Goal: Task Accomplishment & Management: Use online tool/utility

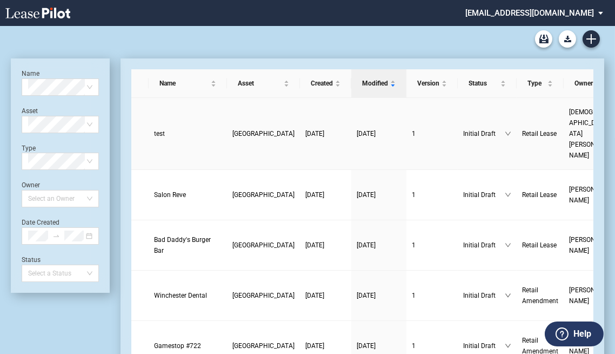
click at [152, 121] on td "test" at bounding box center [188, 134] width 78 height 72
click at [159, 130] on span "test" at bounding box center [159, 134] width 11 height 8
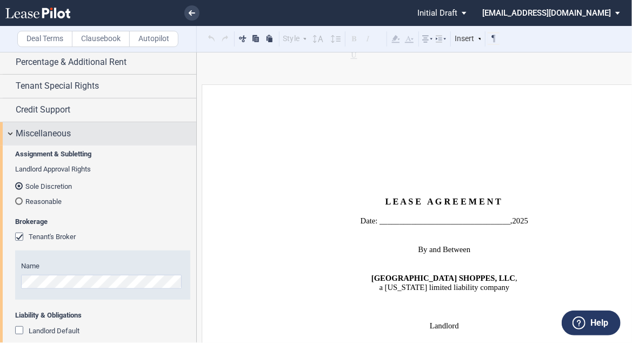
scroll to position [190, 0]
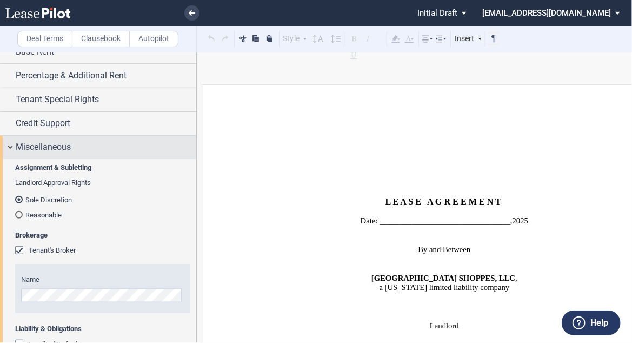
click at [75, 159] on div "Miscellaneous" at bounding box center [98, 147] width 196 height 23
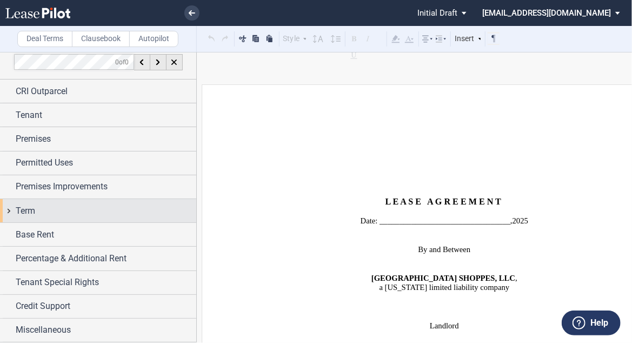
scroll to position [5, 0]
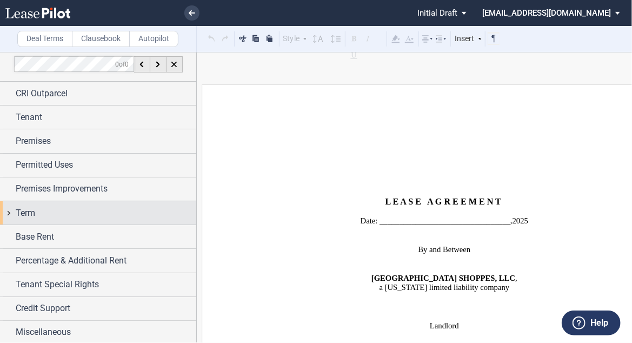
click at [57, 211] on div "Term" at bounding box center [106, 213] width 181 height 13
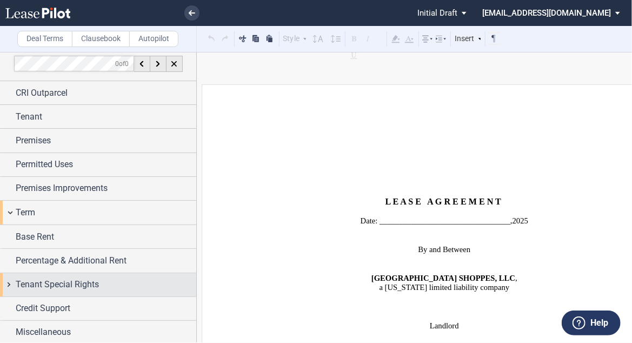
click at [50, 284] on span "Tenant Special Rights" at bounding box center [57, 284] width 83 height 13
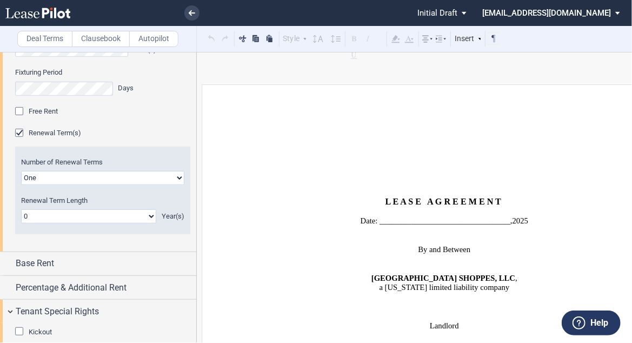
scroll to position [290, 0]
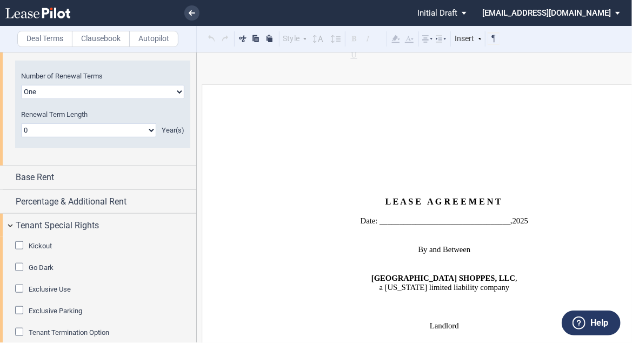
click at [47, 264] on span "Go Dark" at bounding box center [41, 267] width 25 height 8
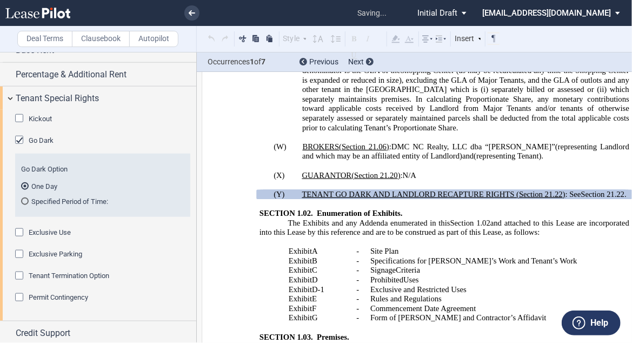
scroll to position [420, 0]
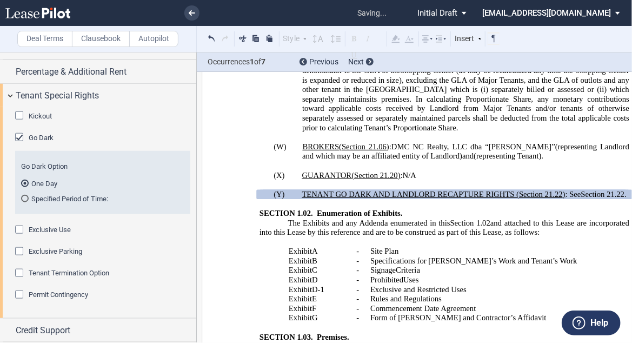
click at [97, 198] on md-radio-button "Specified Period of Time:" at bounding box center [102, 199] width 163 height 10
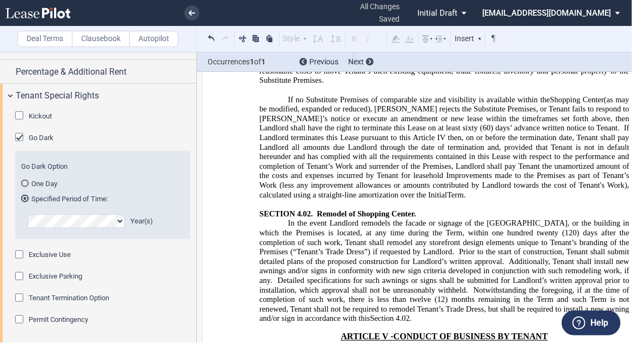
scroll to position [4579, 0]
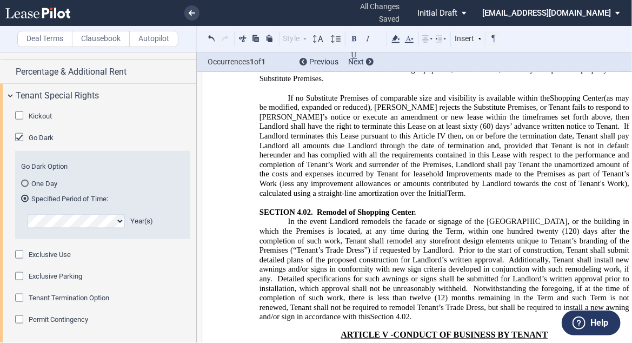
drag, startPoint x: 603, startPoint y: 219, endPoint x: 615, endPoint y: 249, distance: 32.5
drag, startPoint x: 450, startPoint y: 244, endPoint x: 628, endPoint y: 230, distance: 179.1
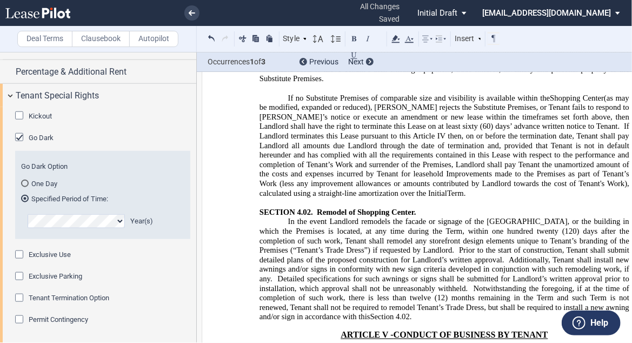
drag, startPoint x: 614, startPoint y: 244, endPoint x: 608, endPoint y: 221, distance: 23.6
click at [261, 35] on button at bounding box center [256, 38] width 12 height 13
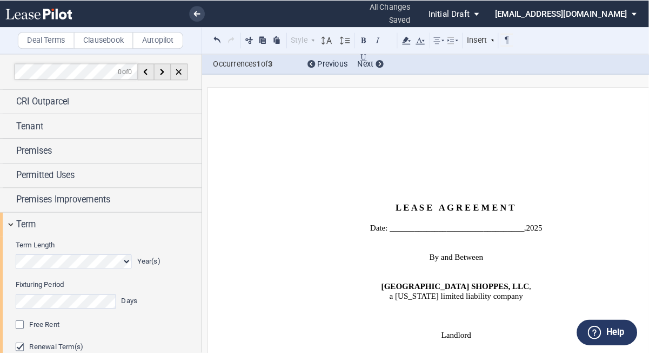
scroll to position [420, 0]
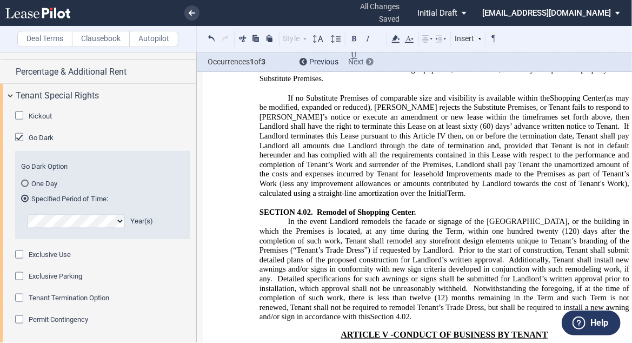
click at [370, 63] on icon at bounding box center [370, 61] width 3 height 4
click at [370, 59] on icon at bounding box center [370, 61] width 3 height 4
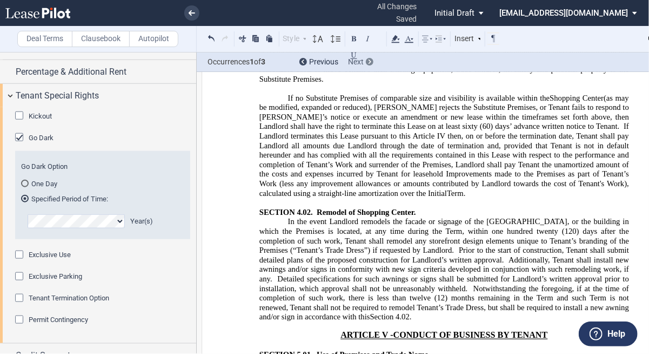
click at [368, 59] on div at bounding box center [370, 62] width 8 height 8
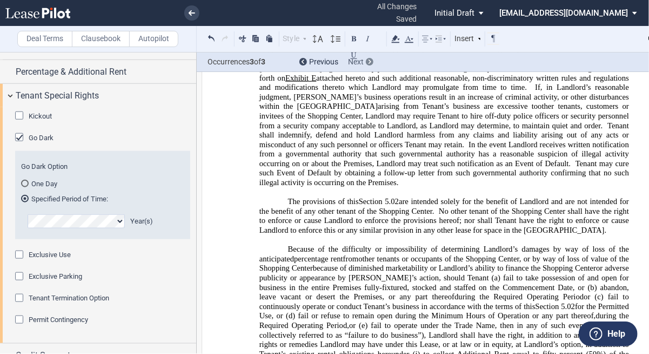
scroll to position [4969, 0]
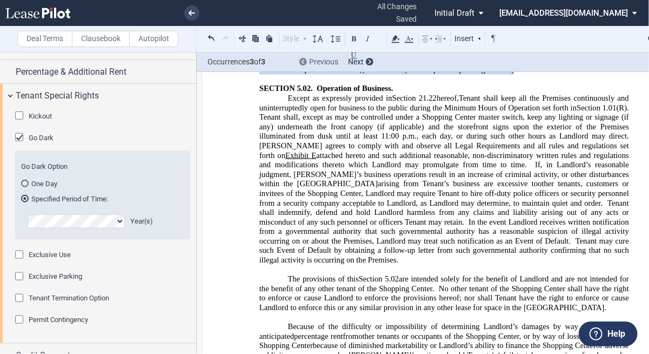
click at [308, 60] on div "Previous" at bounding box center [319, 62] width 39 height 11
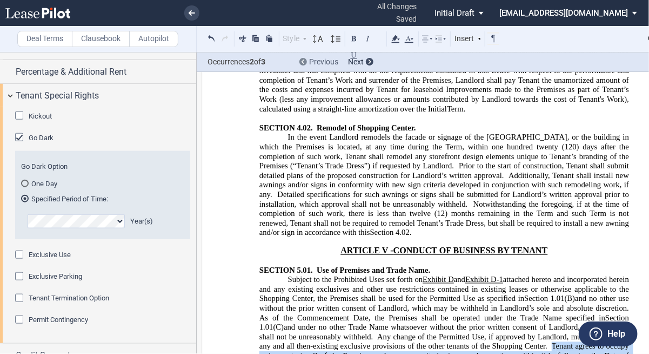
scroll to position [4656, 0]
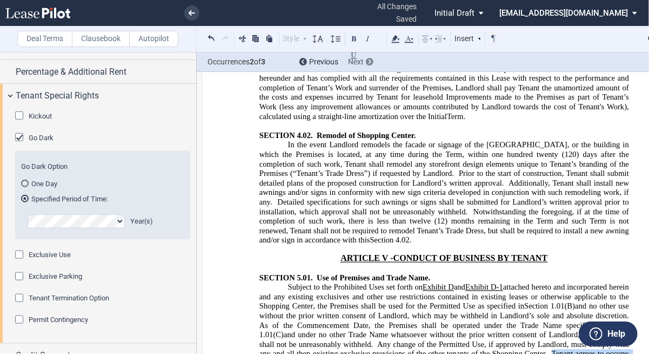
click at [369, 59] on icon at bounding box center [370, 61] width 3 height 4
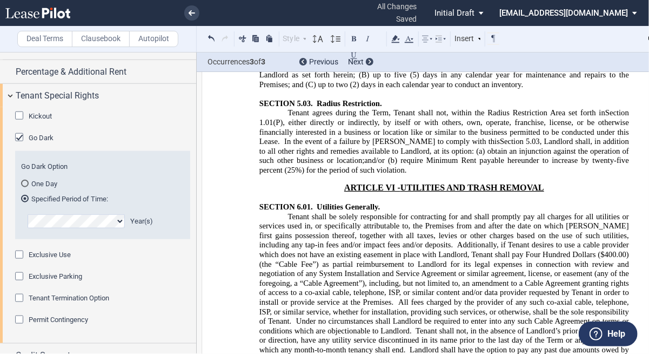
scroll to position [5392, 0]
click at [42, 182] on md-radio-button "One Day" at bounding box center [102, 183] width 163 height 10
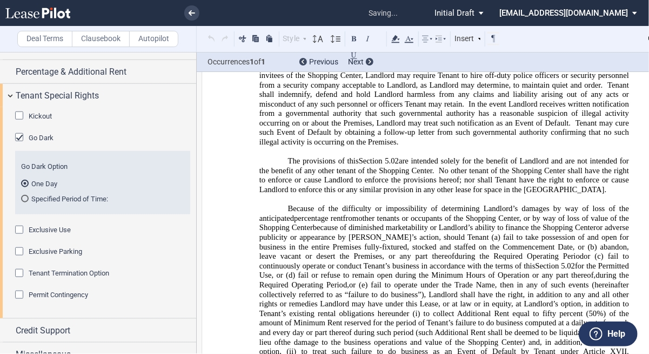
scroll to position [4656, 0]
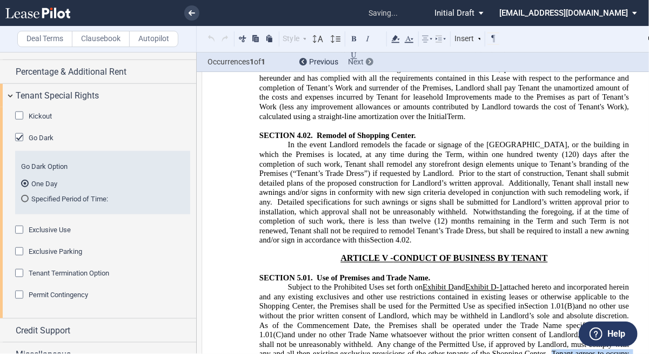
click at [368, 63] on div at bounding box center [370, 62] width 8 height 8
click at [71, 196] on md-radio-button "Specified Period of Time:" at bounding box center [102, 199] width 163 height 10
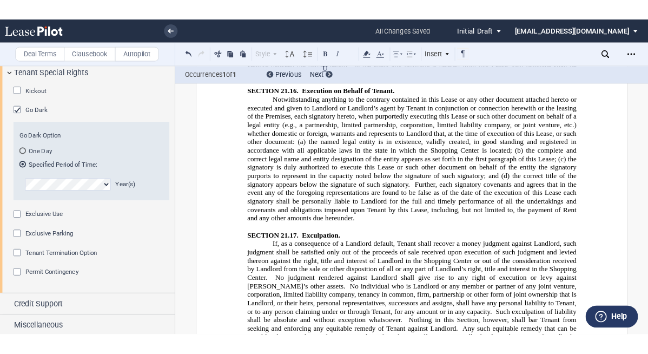
scroll to position [15779, 0]
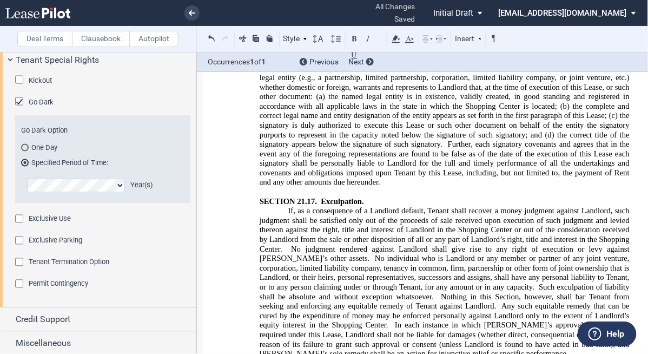
drag, startPoint x: 567, startPoint y: 131, endPoint x: 389, endPoint y: 167, distance: 181.0
copy span "nant shall continue to be responsible for all of its obligations under this Lea…"
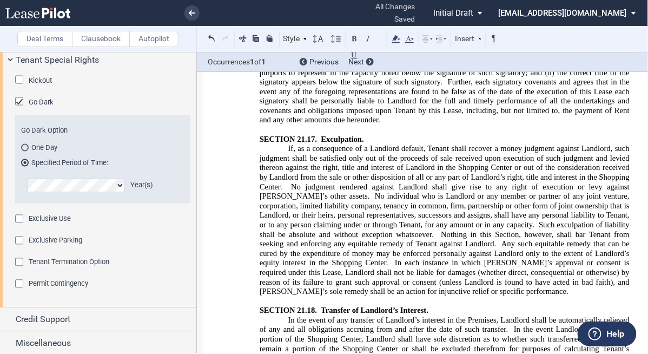
scroll to position [15866, 0]
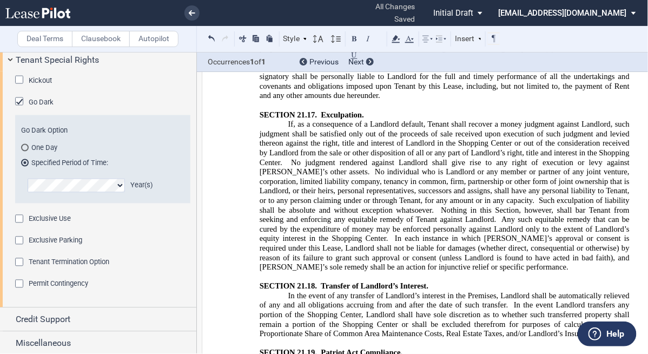
drag, startPoint x: 514, startPoint y: 173, endPoint x: 556, endPoint y: 156, distance: 45.6
drag, startPoint x: 555, startPoint y: 142, endPoint x: 393, endPoint y: 191, distance: 169.5
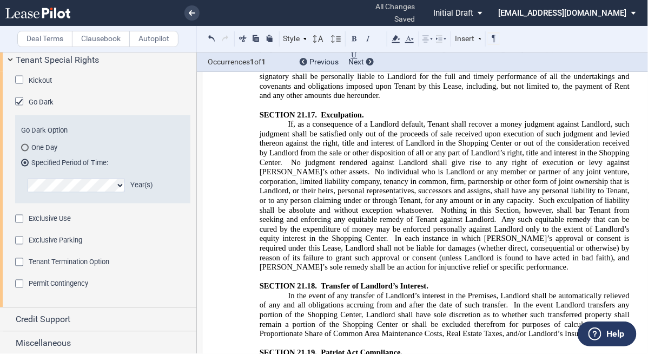
drag, startPoint x: 353, startPoint y: 171, endPoint x: 390, endPoint y: 193, distance: 43.1
drag, startPoint x: 391, startPoint y: 193, endPoint x: 551, endPoint y: 140, distance: 168.6
click at [261, 39] on button at bounding box center [256, 38] width 12 height 13
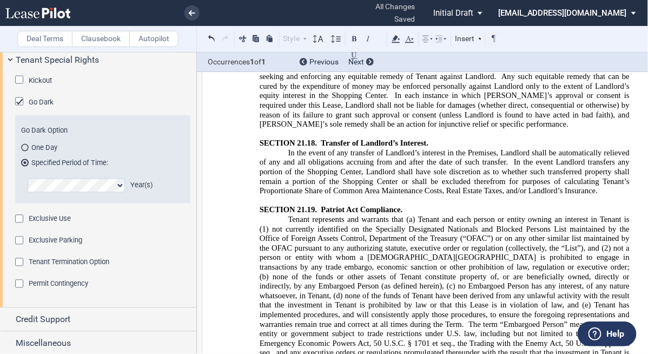
scroll to position [16082, 0]
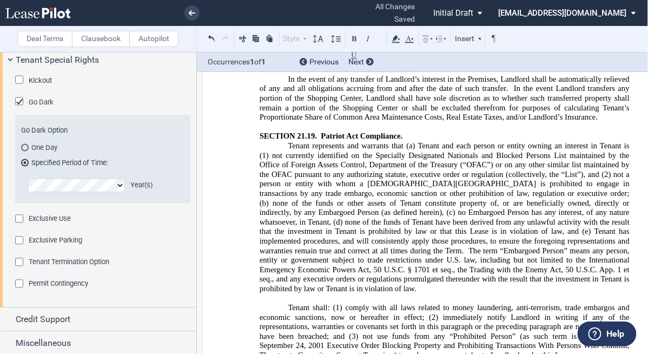
drag, startPoint x: 378, startPoint y: 135, endPoint x: 369, endPoint y: 135, distance: 8.7
